Goal: Check status: Check status

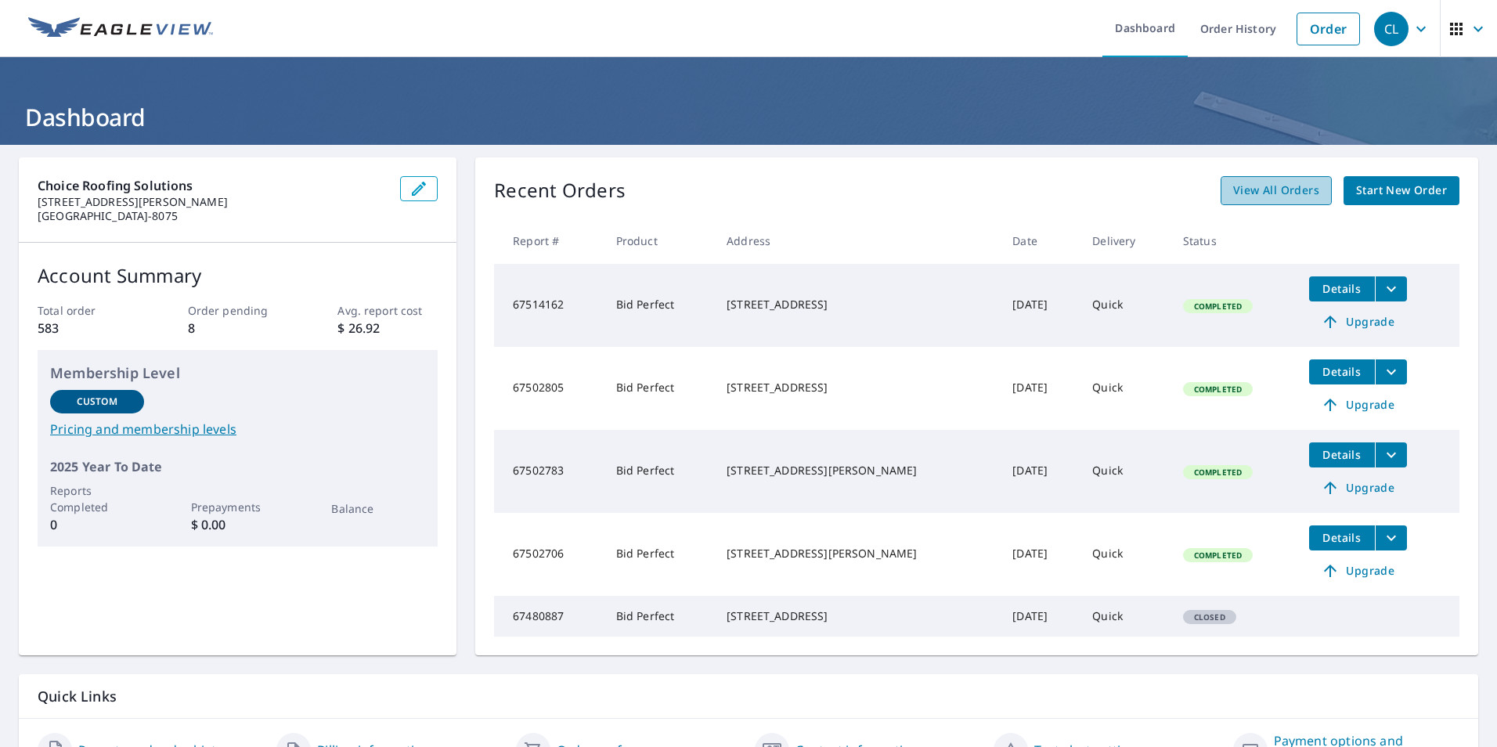
click at [1258, 188] on span "View All Orders" at bounding box center [1276, 191] width 86 height 20
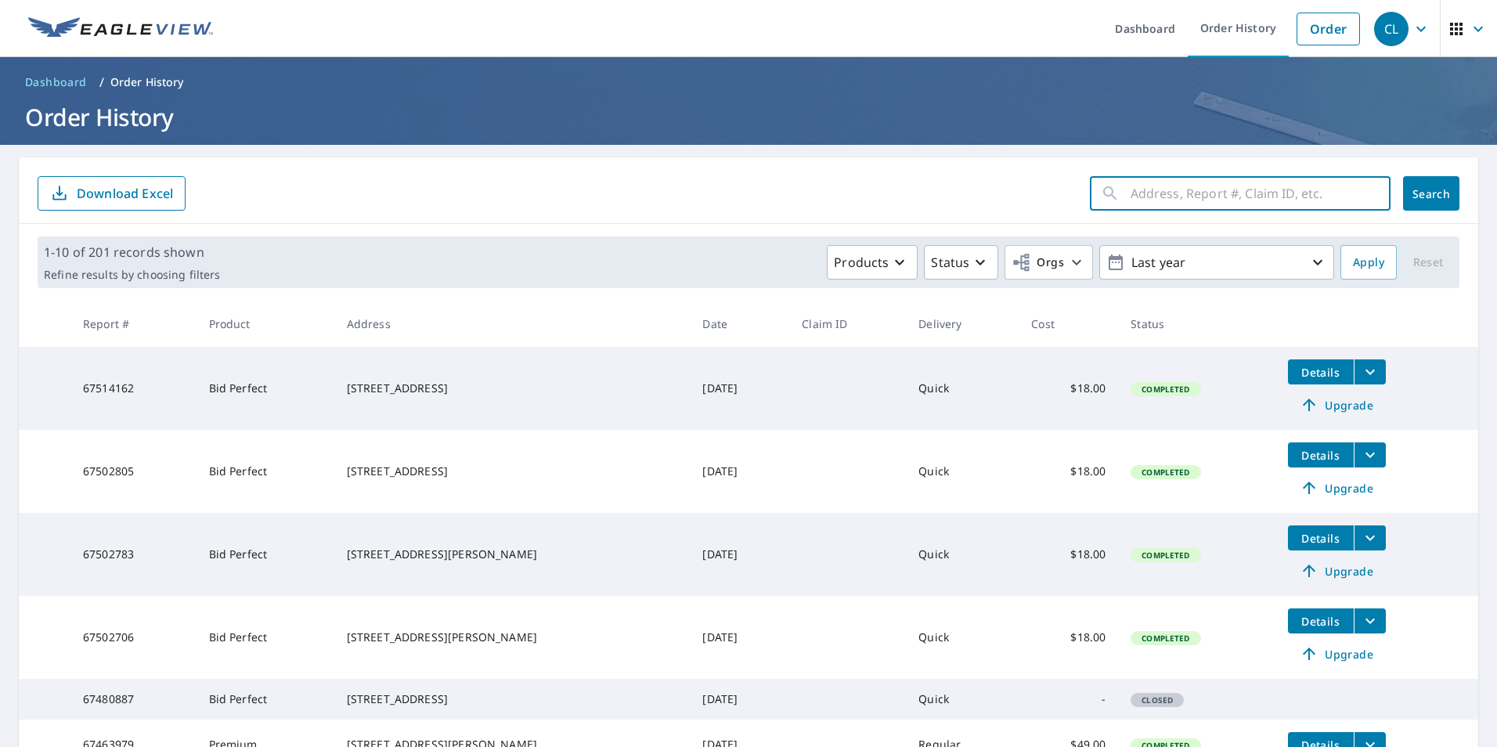
click at [1237, 183] on input "text" at bounding box center [1260, 193] width 260 height 44
paste input "10243"
type input "10243"
click at [1415, 193] on span "Search" at bounding box center [1430, 193] width 31 height 15
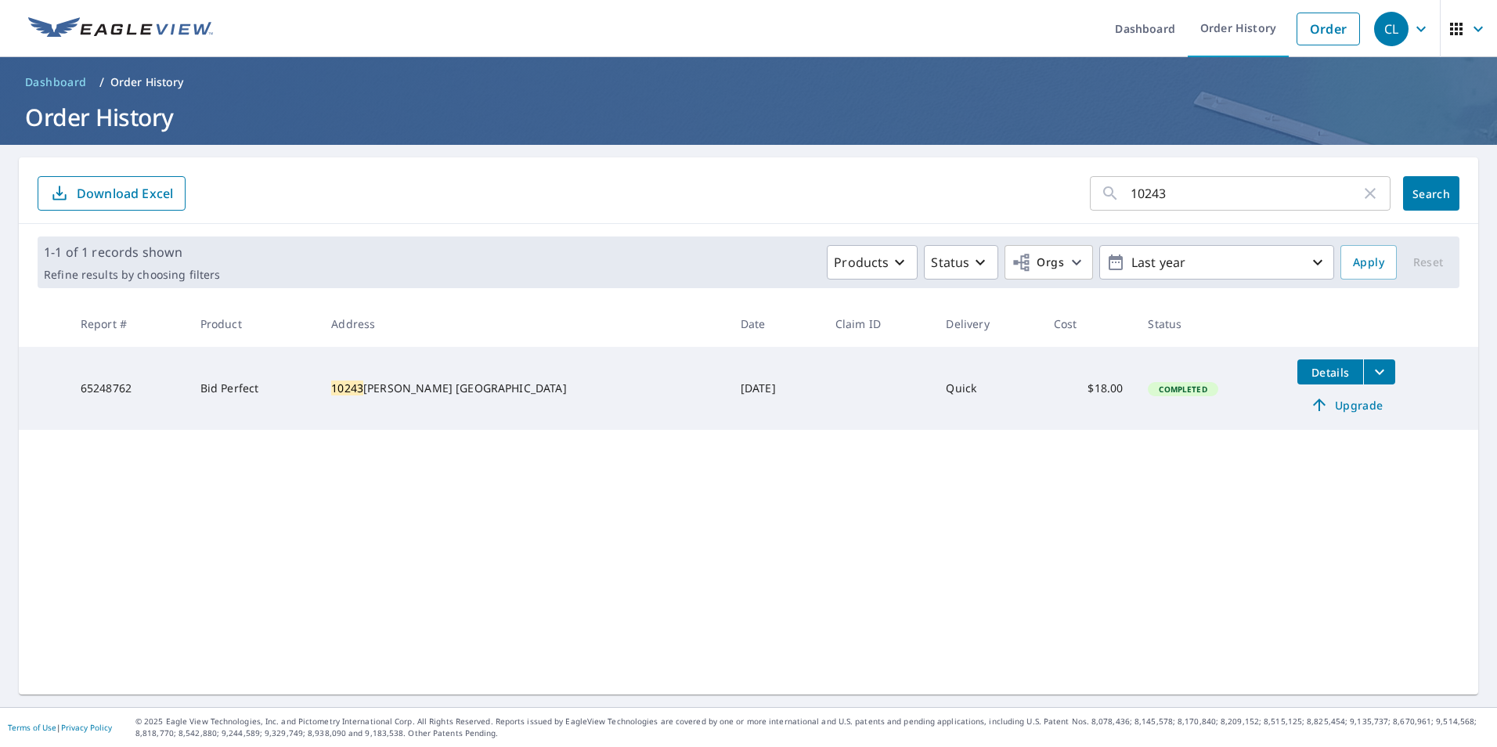
click at [1370, 375] on icon "filesDropdownBtn-65248762" at bounding box center [1379, 371] width 19 height 19
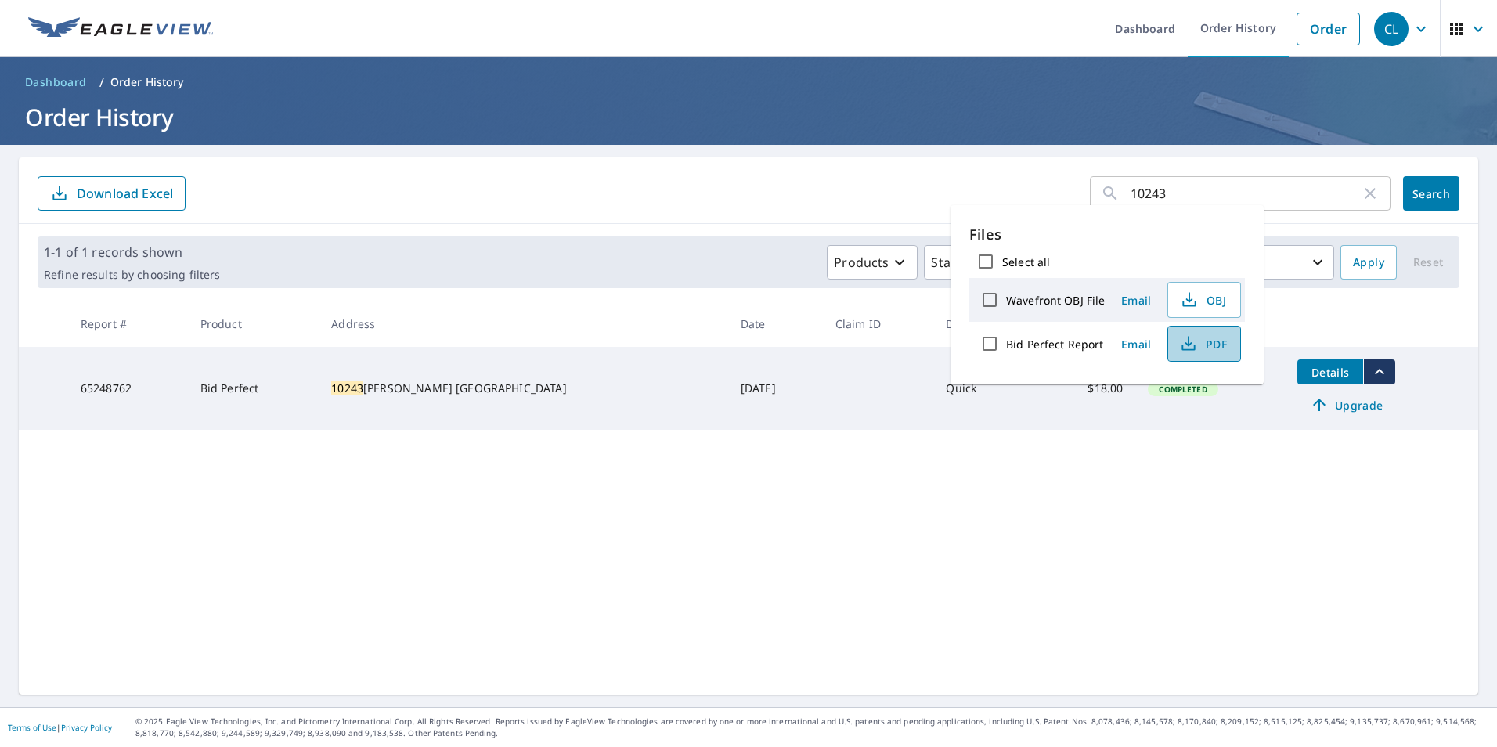
click at [1179, 340] on icon "button" at bounding box center [1188, 343] width 19 height 19
